Goal: Task Accomplishment & Management: Complete application form

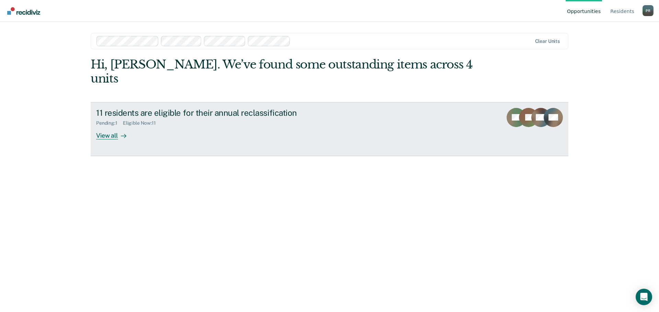
click at [104, 126] on div "View all" at bounding box center [115, 132] width 38 height 13
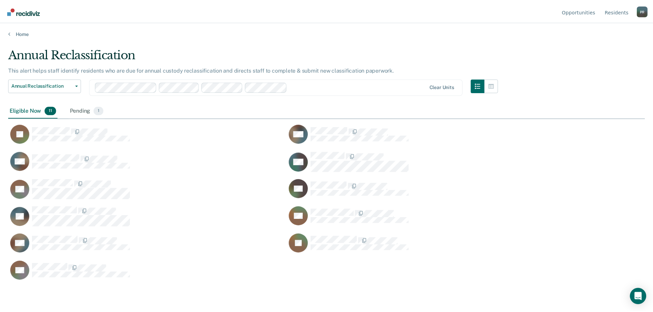
scroll to position [209, 637]
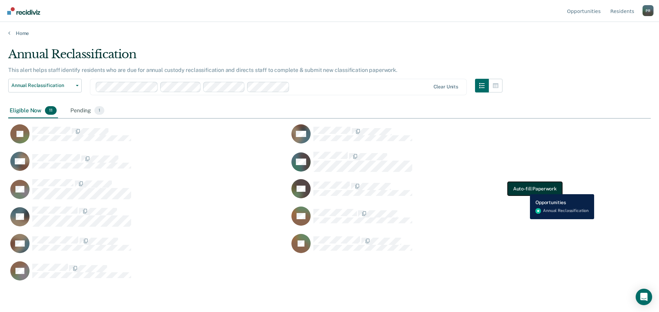
click at [524, 189] on button "Auto-fill Paperwork" at bounding box center [534, 189] width 55 height 14
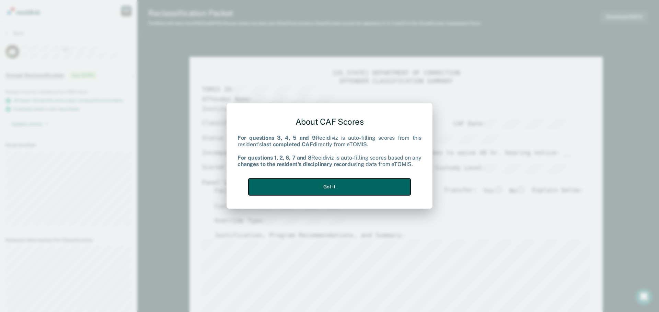
click at [335, 188] on button "Got it" at bounding box center [329, 187] width 162 height 17
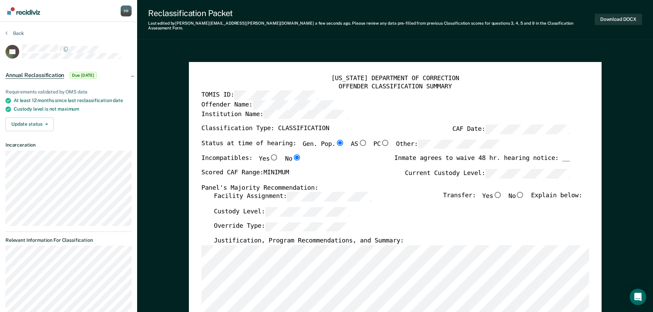
click at [524, 192] on input "No" at bounding box center [520, 195] width 9 height 6
type textarea "x"
radio input "true"
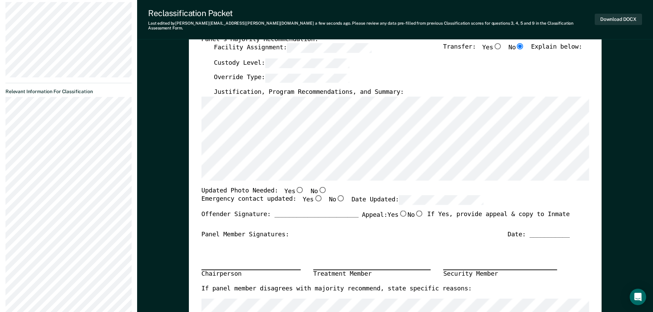
scroll to position [137, 0]
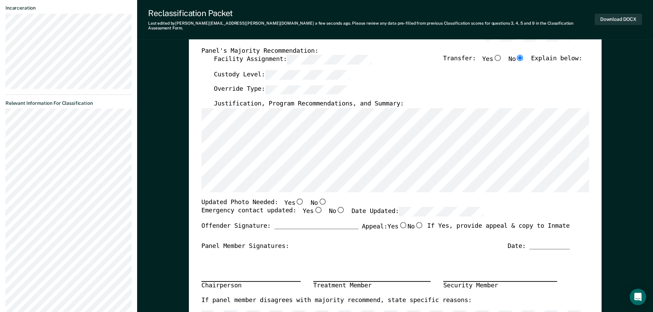
click at [418, 222] on input "No" at bounding box center [419, 225] width 9 height 6
type textarea "x"
radio input "true"
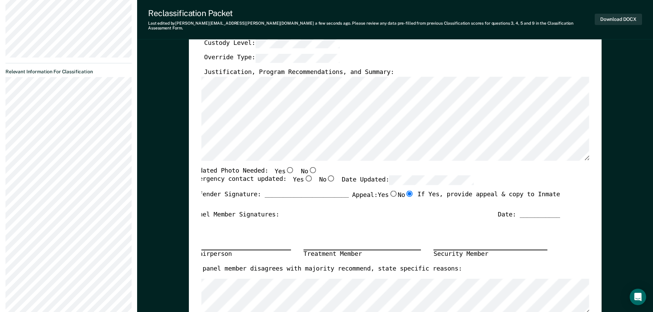
scroll to position [172, 0]
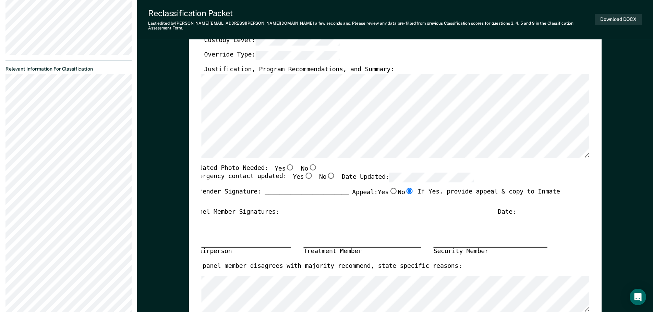
click at [308, 164] on input "No" at bounding box center [312, 167] width 9 height 6
type textarea "x"
radio input "true"
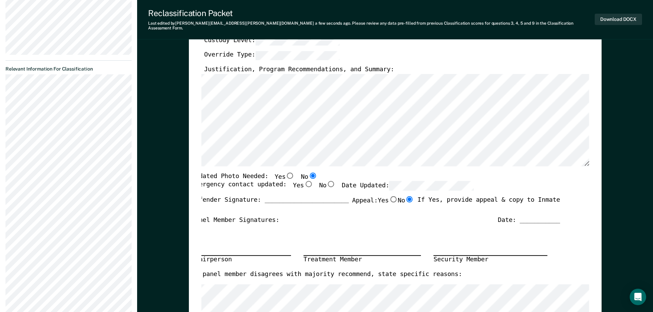
click at [304, 181] on input "Yes" at bounding box center [308, 184] width 9 height 6
type textarea "x"
radio input "true"
click at [201, 138] on div "[US_STATE] DEPARTMENT OF CORRECTION OFFENDER CLASSIFICATION SUMMARY TOMIS ID: O…" at bounding box center [395, 160] width 413 height 538
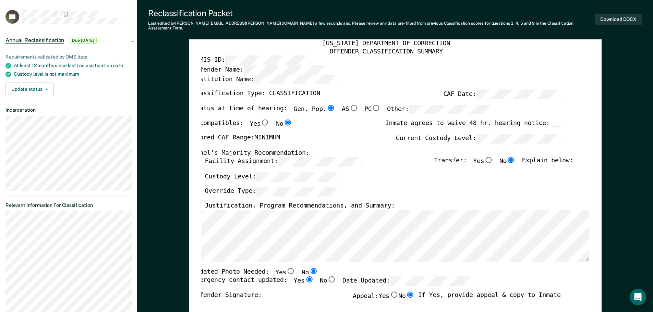
scroll to position [0, 0]
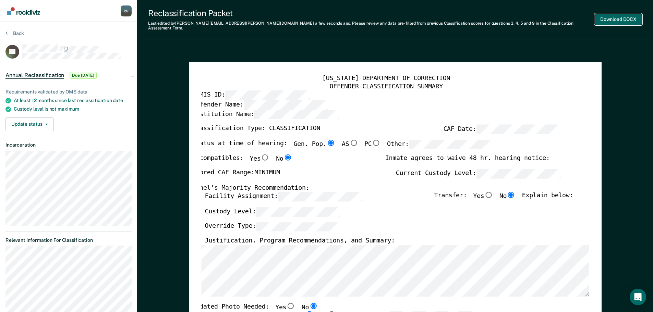
click at [619, 18] on button "Download DOCX" at bounding box center [618, 19] width 47 height 11
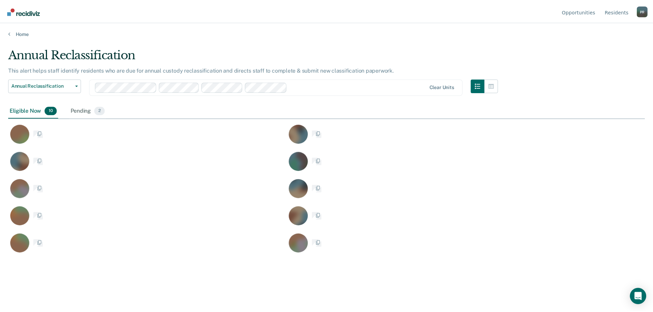
scroll to position [209, 637]
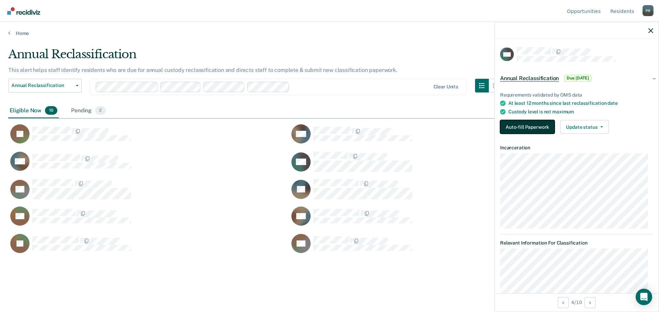
click at [532, 126] on button "Auto-fill Paperwork" at bounding box center [527, 127] width 55 height 14
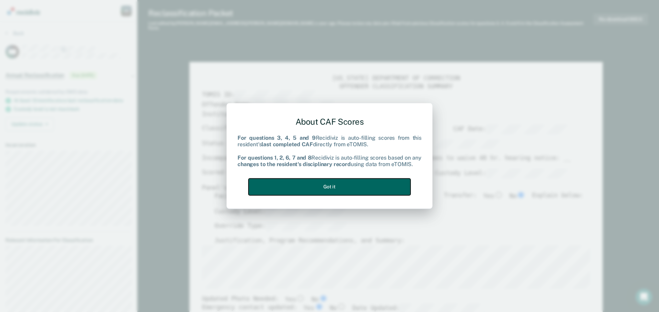
click at [329, 187] on button "Got it" at bounding box center [329, 187] width 162 height 17
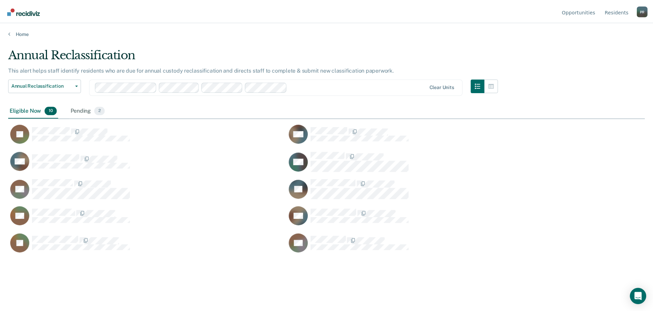
scroll to position [209, 637]
click at [82, 111] on div "Pending 2" at bounding box center [88, 111] width 37 height 15
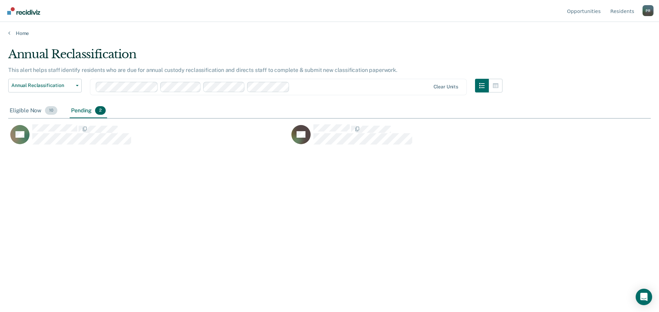
click at [34, 112] on div "Eligible Now 10" at bounding box center [33, 111] width 50 height 15
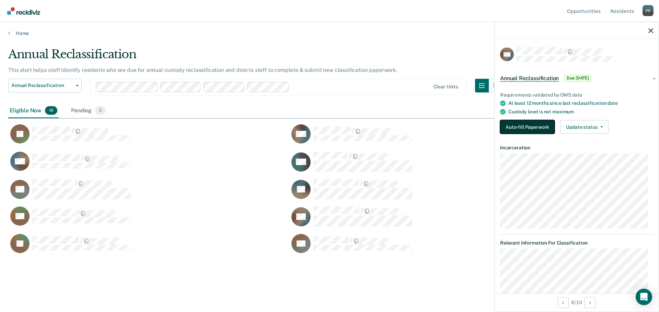
click at [536, 124] on button "Auto-fill Paperwork" at bounding box center [527, 127] width 55 height 14
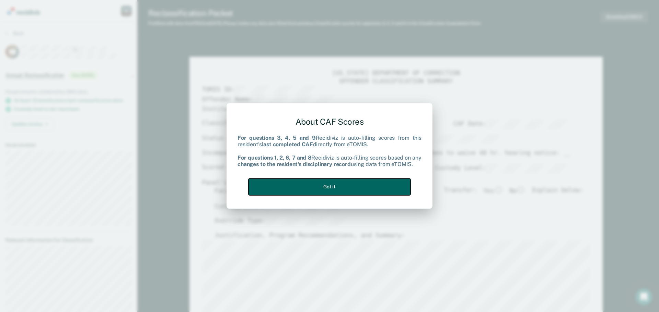
click at [319, 186] on button "Got it" at bounding box center [329, 187] width 162 height 17
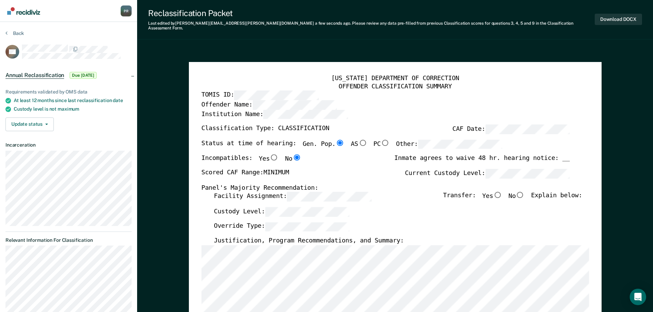
click at [525, 192] on input "No" at bounding box center [520, 195] width 9 height 6
type textarea "x"
radio input "true"
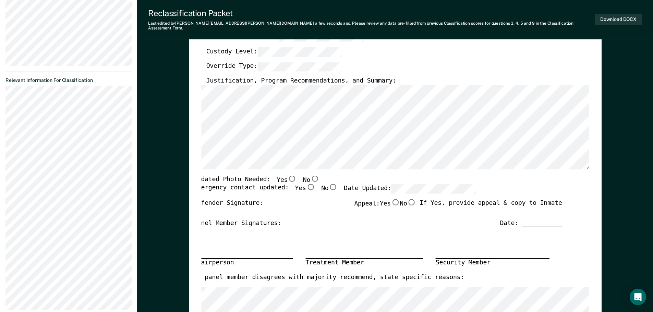
scroll to position [172, 0]
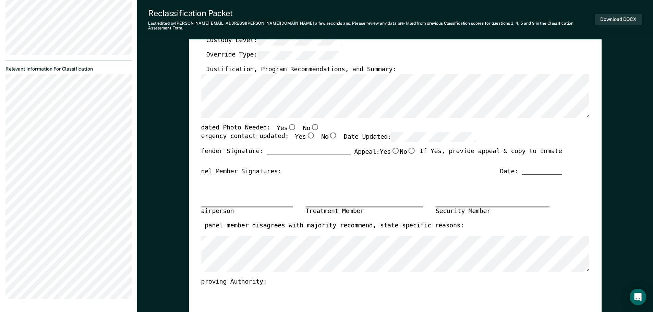
click at [310, 124] on input "No" at bounding box center [314, 127] width 9 height 6
type textarea "x"
radio input "true"
click at [306, 133] on input "Yes" at bounding box center [310, 136] width 9 height 6
type textarea "x"
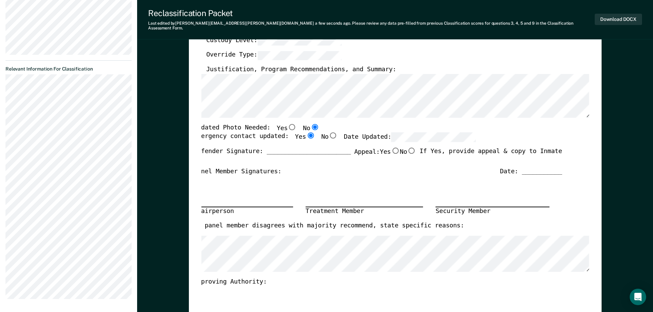
radio input "true"
click at [411, 148] on input "No" at bounding box center [411, 151] width 9 height 6
type textarea "x"
radio input "true"
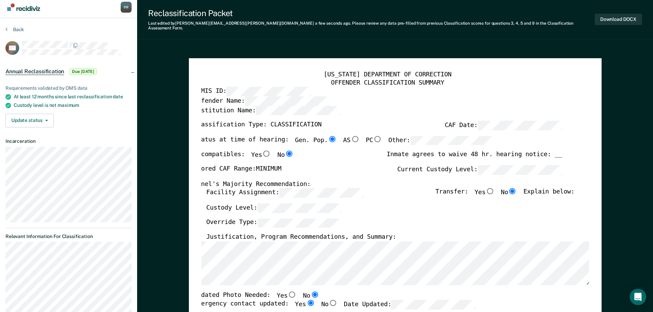
scroll to position [0, 0]
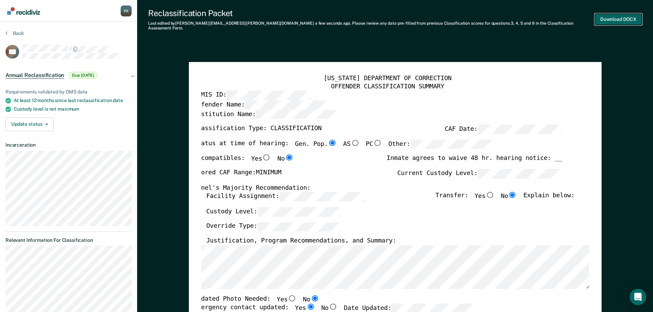
click at [619, 15] on button "Download DOCX" at bounding box center [618, 19] width 47 height 11
type textarea "x"
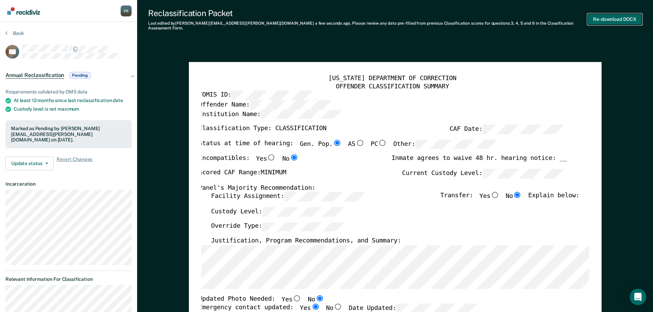
click at [614, 15] on button "Re-download DOCX" at bounding box center [615, 19] width 55 height 11
